Goal: Information Seeking & Learning: Learn about a topic

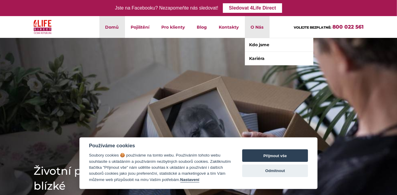
click at [261, 26] on li "O Nás Kdo jsme Kariéra" at bounding box center [257, 27] width 25 height 22
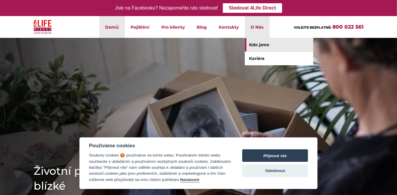
click at [261, 46] on link "Kdo jsme" at bounding box center [279, 44] width 68 height 13
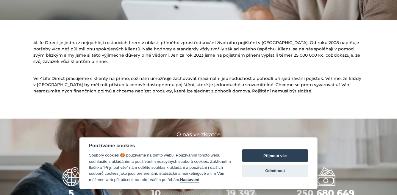
scroll to position [138, 0]
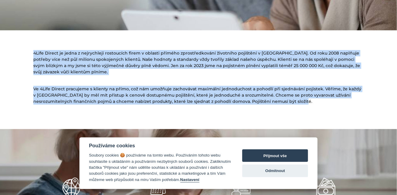
drag, startPoint x: 34, startPoint y: 52, endPoint x: 310, endPoint y: 104, distance: 280.5
click at [310, 104] on div "4Life Direct je jedna z nejrychleji rostoucích firem v oblasti přímého zprostře…" at bounding box center [198, 87] width 339 height 84
copy div "4Life Direct je jedna z nejrychleji rostoucích firem v oblasti přímého zprostře…"
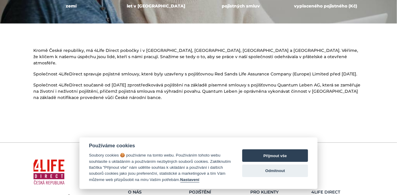
scroll to position [347, 0]
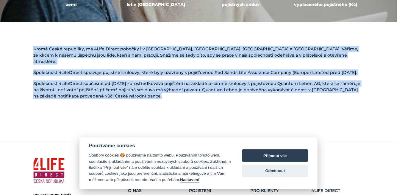
drag, startPoint x: 136, startPoint y: 90, endPoint x: 33, endPoint y: 49, distance: 110.6
click at [33, 49] on div "Kromě České republiky, má 4Life Direct pobočky i v [GEOGRAPHIC_DATA], [GEOGRAPH…" at bounding box center [198, 75] width 339 height 58
copy div "Kromě České republiky, má 4Life Direct pobočky i v [GEOGRAPHIC_DATA], [GEOGRAPH…"
